Goal: Task Accomplishment & Management: Use online tool/utility

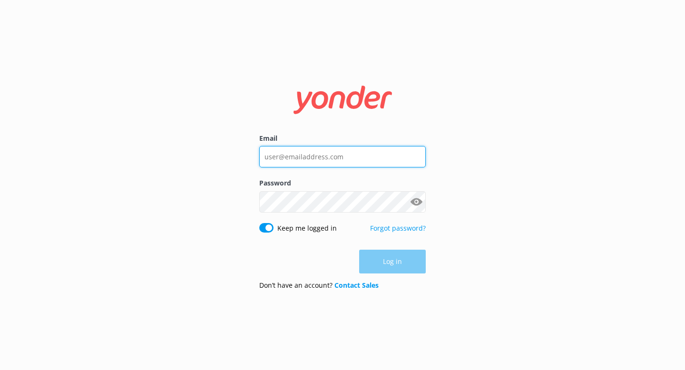
click at [358, 166] on input "Email" at bounding box center [342, 156] width 166 height 21
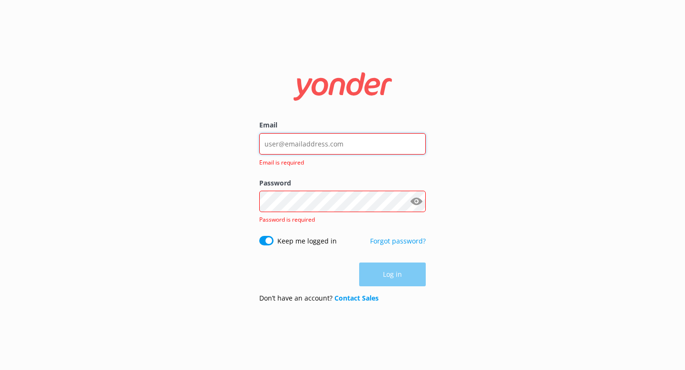
type input "[EMAIL_ADDRESS][DOMAIN_NAME]"
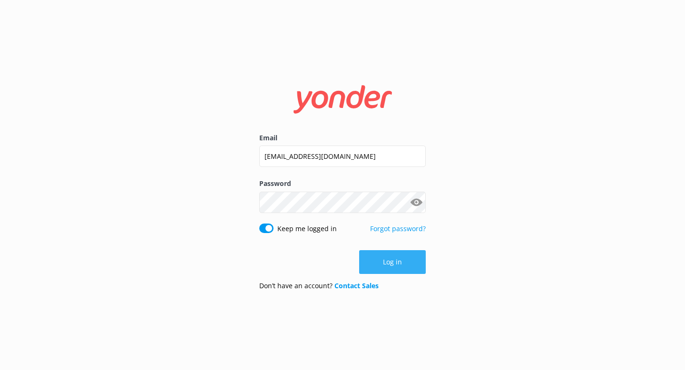
click at [389, 257] on button "Log in" at bounding box center [392, 262] width 67 height 24
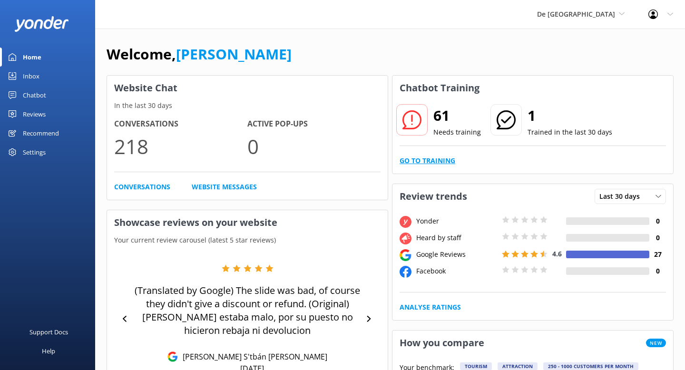
click at [425, 160] on link "Go to Training" at bounding box center [427, 160] width 56 height 10
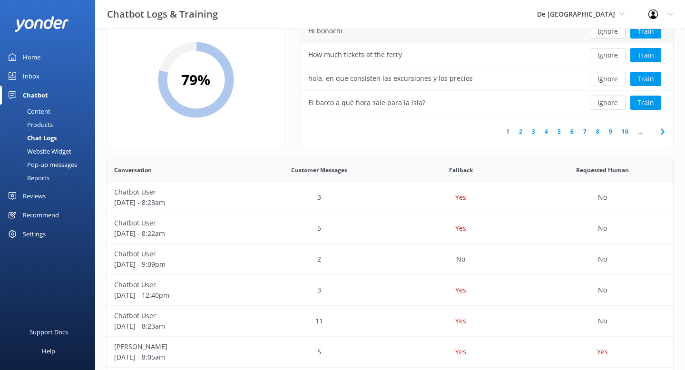
scroll to position [49, 0]
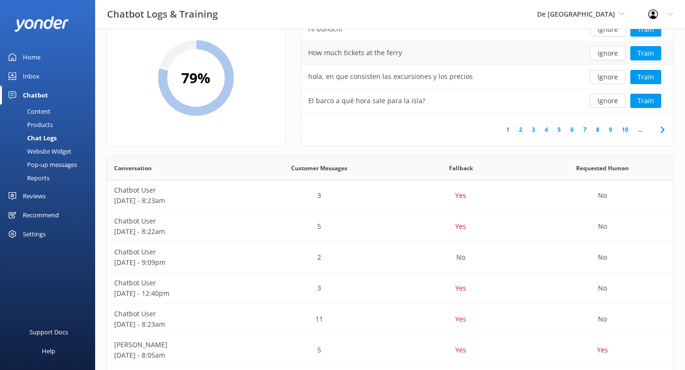
click at [354, 52] on div "How much tickets at the ferry" at bounding box center [355, 53] width 94 height 10
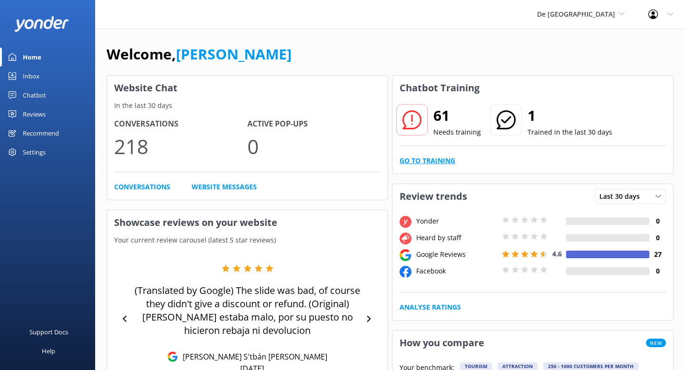
click at [429, 164] on link "Go to Training" at bounding box center [427, 160] width 56 height 10
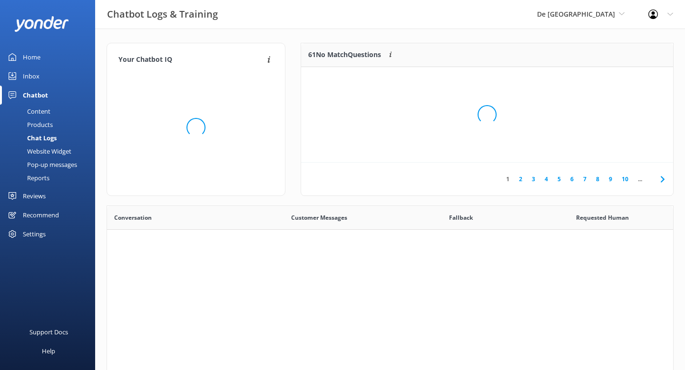
scroll to position [333, 566]
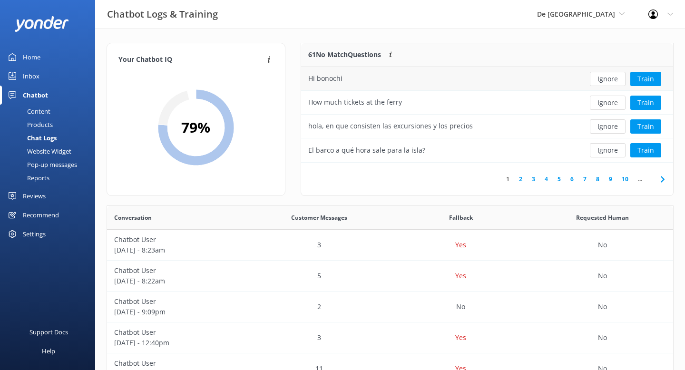
click at [311, 86] on div "Hi bonochi" at bounding box center [439, 79] width 277 height 24
click at [336, 96] on div "How much tickets at the ferry" at bounding box center [439, 103] width 277 height 24
click at [27, 73] on div "Inbox" at bounding box center [31, 76] width 17 height 19
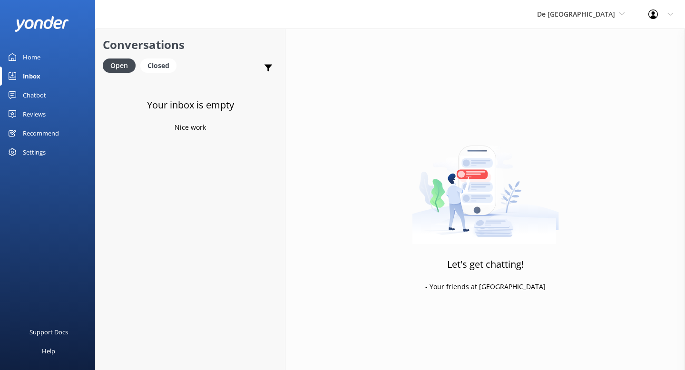
click at [31, 99] on div "Chatbot" at bounding box center [34, 95] width 23 height 19
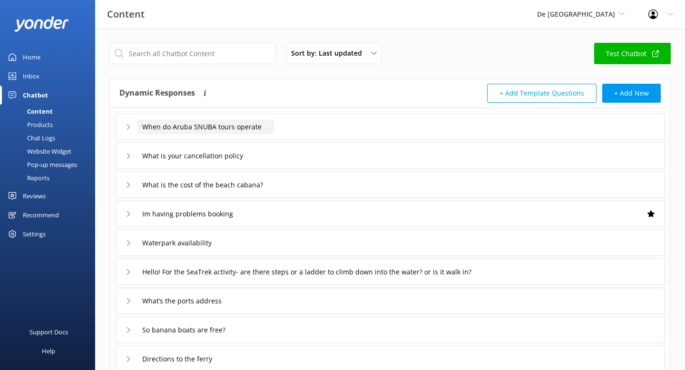
click at [213, 128] on input "When do Aruba SNUBA tours operate" at bounding box center [205, 127] width 137 height 14
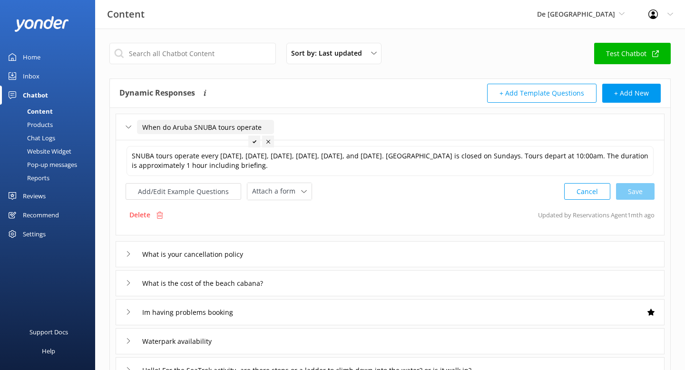
click at [213, 125] on input "When do Aruba SNUBA tours operate" at bounding box center [205, 127] width 137 height 14
click at [48, 123] on div "Products" at bounding box center [29, 124] width 47 height 13
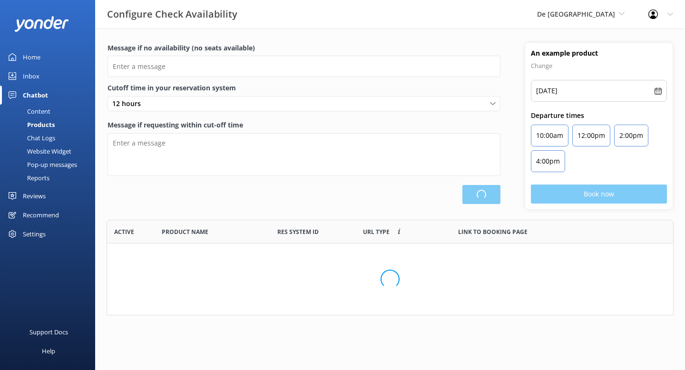
scroll to position [96, 567]
type input "There are no seats available, please check an alternative day"
type textarea "Our online booking system closes {hours} prior to departure. Please contact us …"
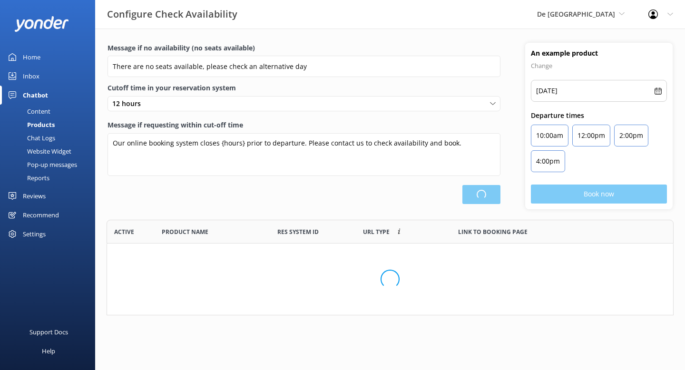
scroll to position [286, 566]
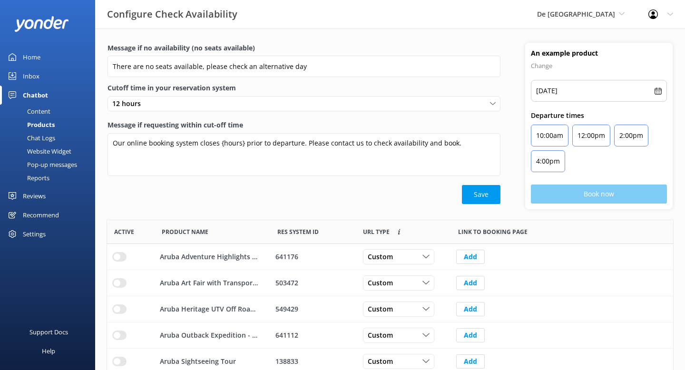
click at [39, 140] on div "Chat Logs" at bounding box center [30, 137] width 49 height 13
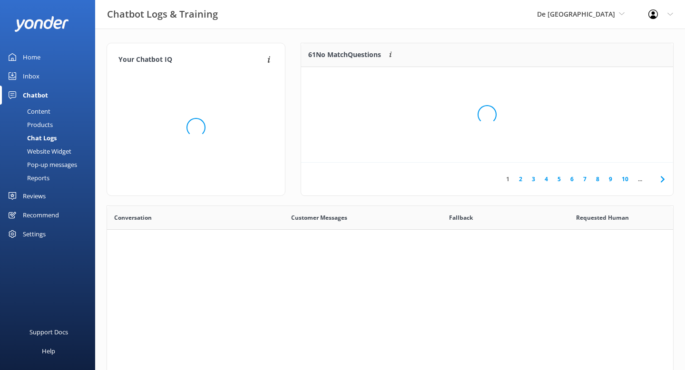
scroll to position [333, 566]
